Goal: Information Seeking & Learning: Find specific fact

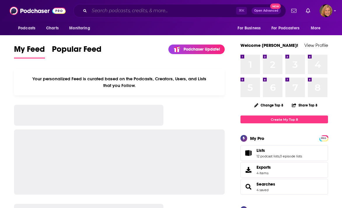
click at [124, 10] on input "Search podcasts, credits, & more..." at bounding box center [162, 10] width 147 height 9
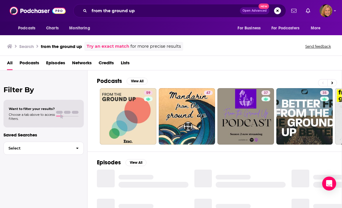
click at [33, 62] on span "Podcasts" at bounding box center [30, 64] width 20 height 12
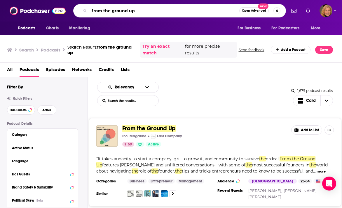
click at [140, 11] on input "from the ground up" at bounding box center [164, 10] width 150 height 9
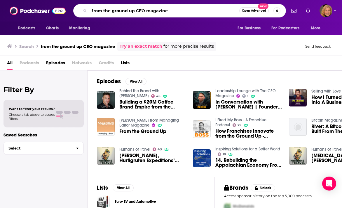
drag, startPoint x: 136, startPoint y: 10, endPoint x: 190, endPoint y: 14, distance: 54.7
click at [190, 14] on input "from the ground up CEO magazine" at bounding box center [164, 10] width 150 height 9
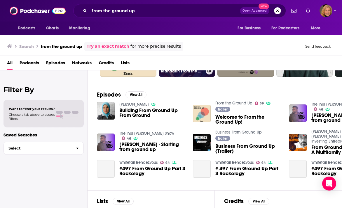
scroll to position [108, 0]
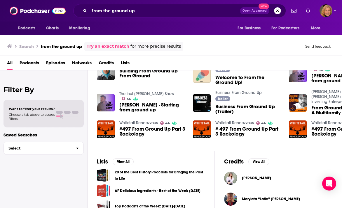
click at [31, 64] on span "Podcasts" at bounding box center [30, 64] width 20 height 12
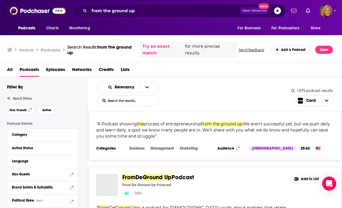
scroll to position [2014, 0]
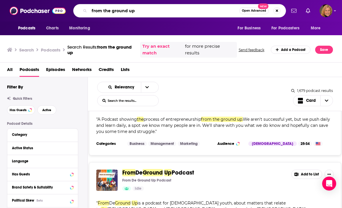
drag, startPoint x: 142, startPoint y: 9, endPoint x: 72, endPoint y: 6, distance: 70.0
click at [72, 6] on div "Podcasts Charts Monitoring from the ground up Open Advanced New For Business Fo…" at bounding box center [177, 10] width 217 height 13
type input "ceo official magazine"
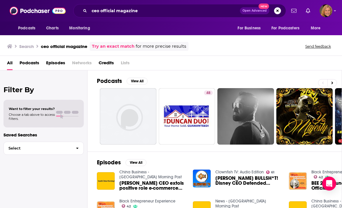
click at [31, 64] on span "Podcasts" at bounding box center [30, 64] width 20 height 12
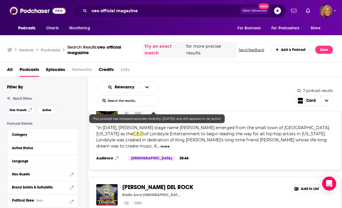
scroll to position [327, 0]
